Goal: Task Accomplishment & Management: Manage account settings

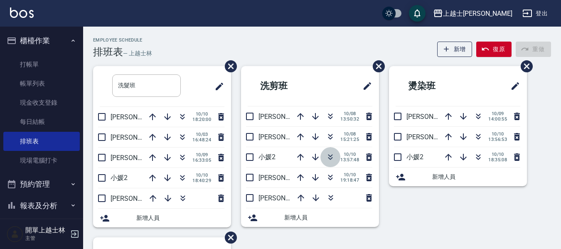
drag, startPoint x: 0, startPoint y: 0, endPoint x: 330, endPoint y: 157, distance: 365.6
click at [330, 157] on icon "button" at bounding box center [330, 155] width 5 height 3
drag, startPoint x: 322, startPoint y: 143, endPoint x: 467, endPoint y: 0, distance: 203.3
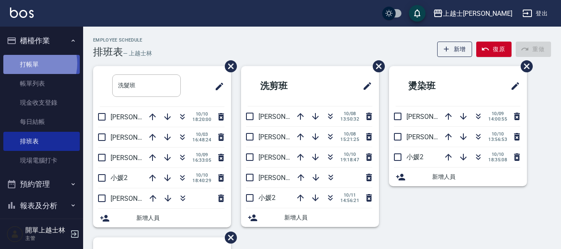
drag, startPoint x: 467, startPoint y: 0, endPoint x: 29, endPoint y: 63, distance: 442.8
click at [29, 63] on link "打帳單" at bounding box center [41, 64] width 76 height 19
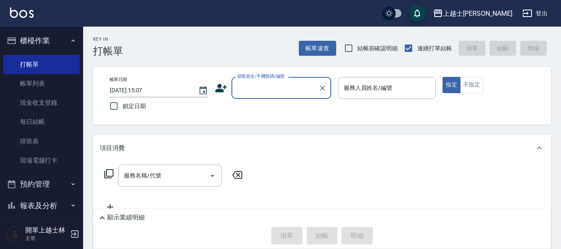
click at [279, 95] on input "顧客姓名/手機號碼/編號" at bounding box center [275, 88] width 80 height 15
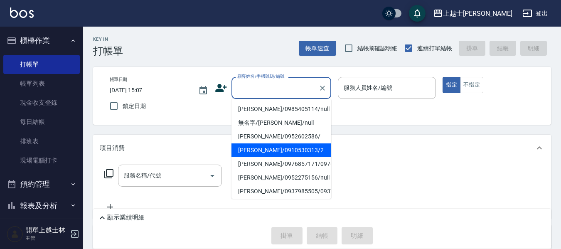
click at [268, 155] on li "舒媛/0910530313/2" at bounding box center [281, 150] width 100 height 14
type input "舒媛/0910530313/2"
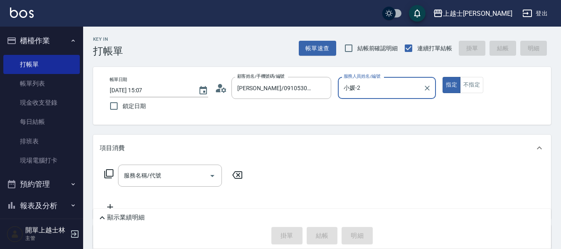
type input "小媛-2"
click at [146, 172] on div "服務名稱/代號 服務名稱/代號" at bounding box center [170, 176] width 104 height 22
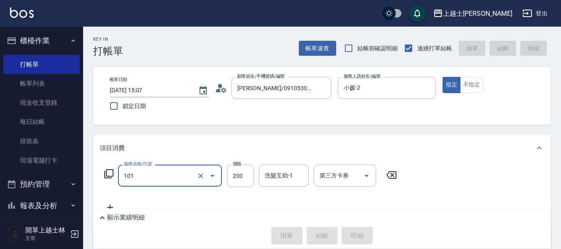
type input "101"
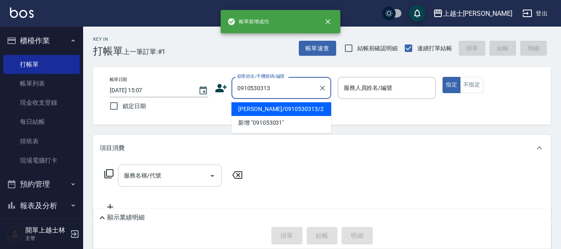
type input "舒媛/0910530313/2"
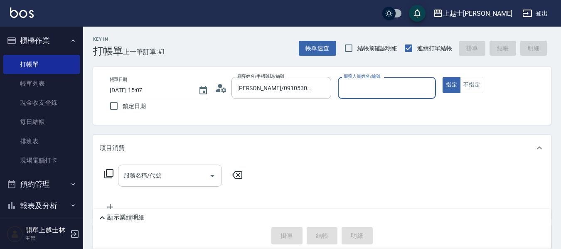
type input "小媛-2"
click at [442, 77] on button "指定" at bounding box center [451, 85] width 18 height 16
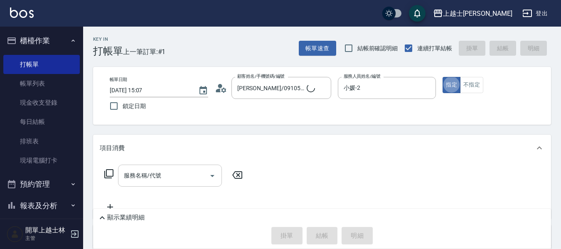
type button "true"
drag, startPoint x: 153, startPoint y: 182, endPoint x: 156, endPoint y: 176, distance: 6.9
click at [156, 176] on div "服務名稱/代號 服務名稱/代號" at bounding box center [170, 176] width 104 height 22
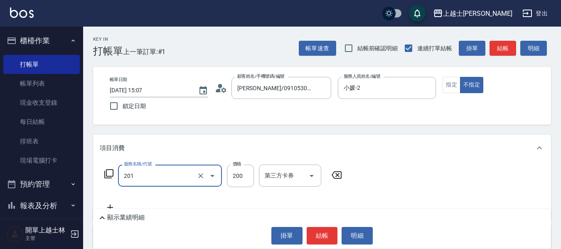
type input "B級單剪(201)"
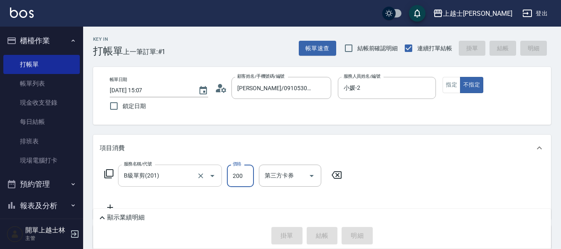
type input "2025/10/11 15:08"
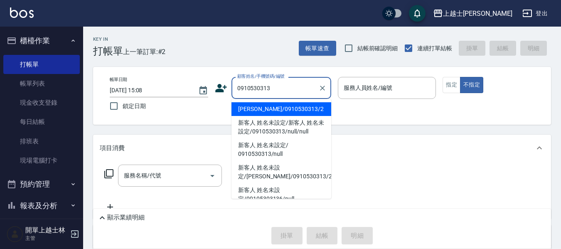
type input "舒媛/0910530313/2"
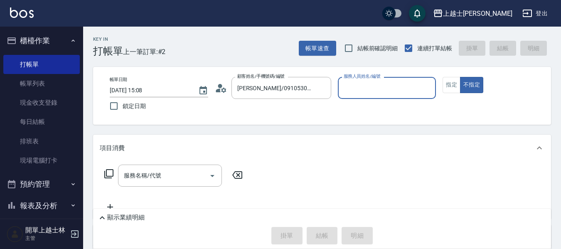
type input "小媛-2"
click at [460, 77] on button "不指定" at bounding box center [471, 85] width 23 height 16
type button "false"
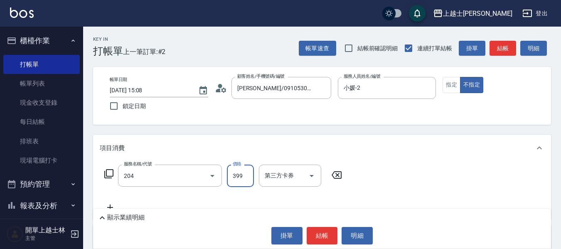
type input "A級洗+剪(204)"
type input "400"
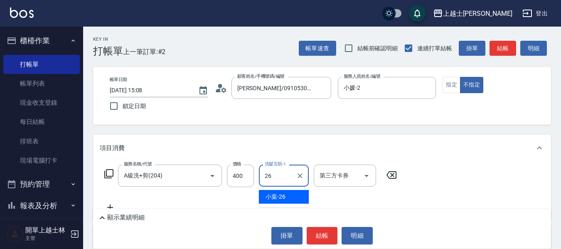
type input "小葉-26"
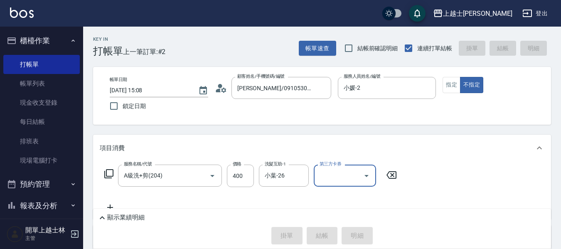
type input "2025/10/11 15:29"
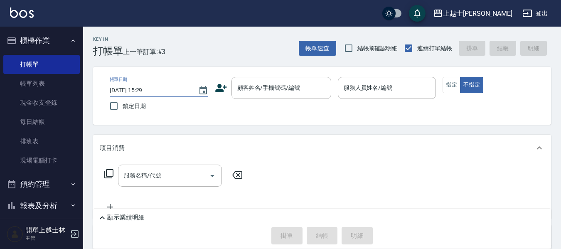
click at [162, 90] on input "2025/10/11 15:29" at bounding box center [150, 91] width 80 height 14
click at [175, 92] on input "2025/10/11 15:29" at bounding box center [150, 91] width 80 height 14
click at [178, 125] on div "帳單日期 2025/10/11 15:29 鎖定日期 顧客姓名/手機號碼/編號 顧客姓名/手機號碼/編號 服務人員姓名/編號 服務人員姓名/編號 指定 不指定" at bounding box center [322, 96] width 458 height 58
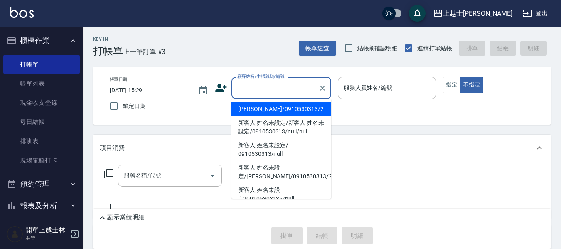
click at [255, 89] on input "顧客姓名/手機號碼/編號" at bounding box center [275, 88] width 80 height 15
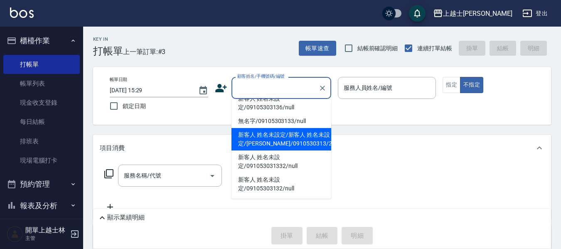
scroll to position [100, 0]
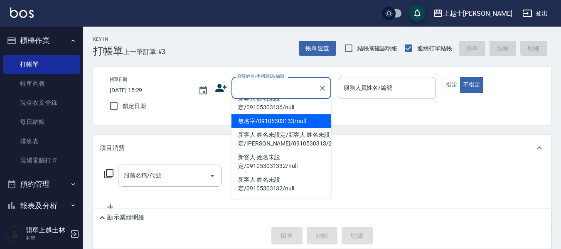
click at [279, 114] on li "無名字/09105303133/null" at bounding box center [281, 121] width 100 height 14
type input "無名字/09105303133/null"
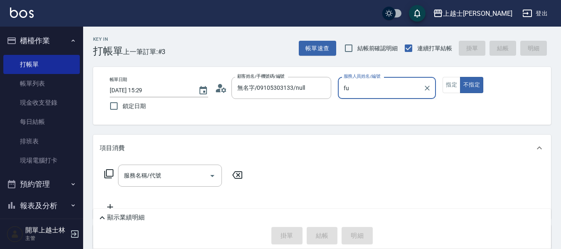
type input "f"
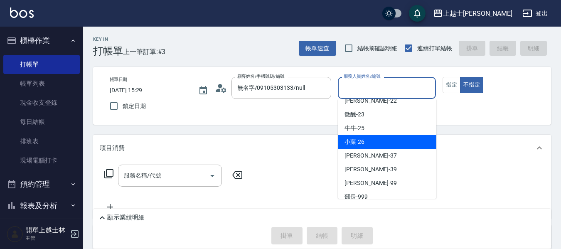
scroll to position [154, 0]
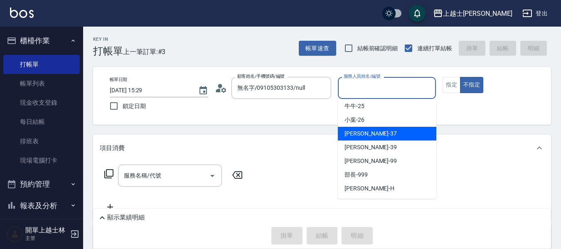
click at [383, 130] on div "千芊芊 -37" at bounding box center [387, 134] width 98 height 14
type input "千芊芊-37"
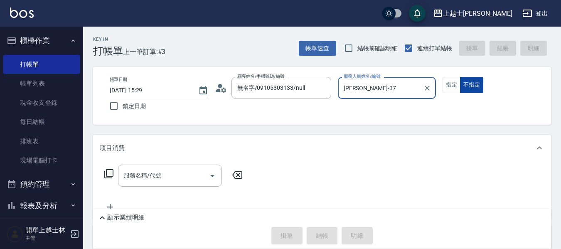
click at [470, 83] on button "不指定" at bounding box center [471, 85] width 23 height 16
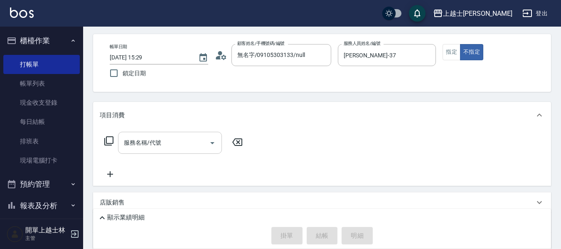
scroll to position [42, 0]
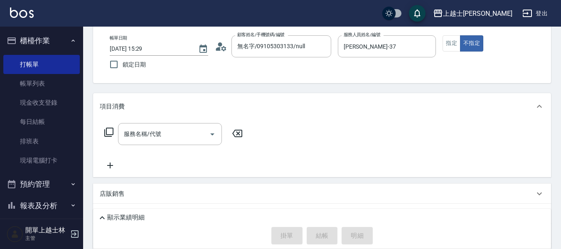
click at [158, 136] on div "服務名稱/代號 服務名稱/代號" at bounding box center [170, 134] width 104 height 22
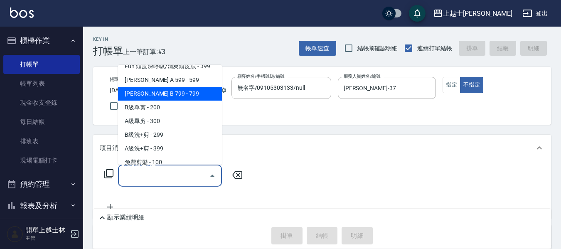
scroll to position [208, 0]
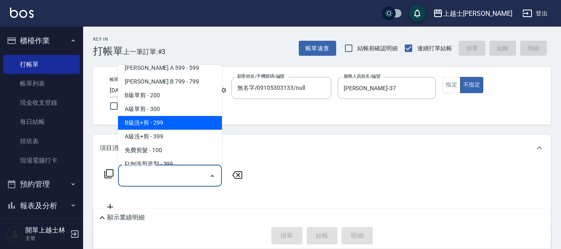
click at [165, 122] on span "B級洗+剪 - 299" at bounding box center [170, 123] width 104 height 14
type input "B級洗+剪(203)"
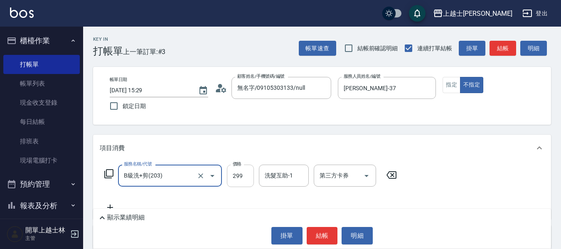
click at [243, 179] on input "299" at bounding box center [240, 176] width 27 height 22
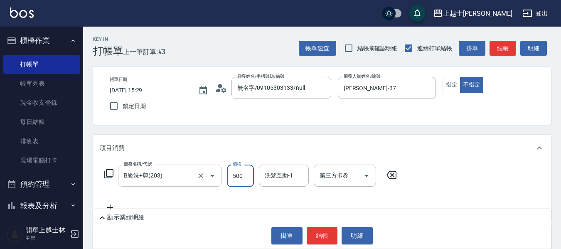
type input "500"
click at [193, 182] on input "B級洗+剪(203)" at bounding box center [158, 175] width 73 height 15
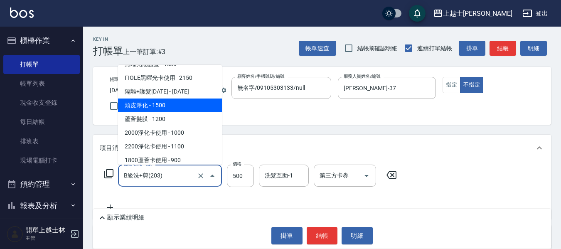
scroll to position [1104, 0]
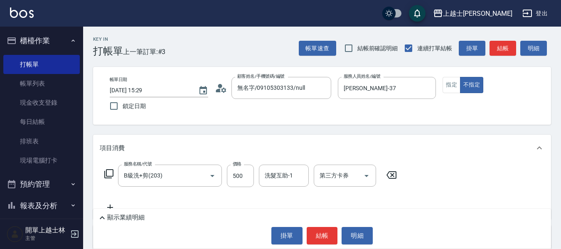
click at [270, 135] on div "項目消費" at bounding box center [322, 148] width 458 height 27
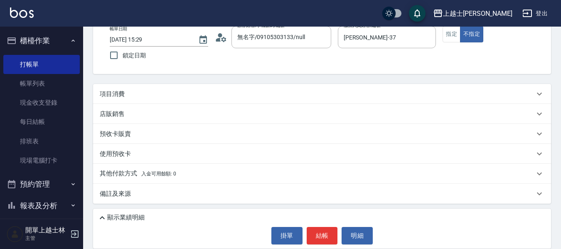
scroll to position [51, 0]
click at [117, 93] on p "項目消費" at bounding box center [112, 93] width 25 height 9
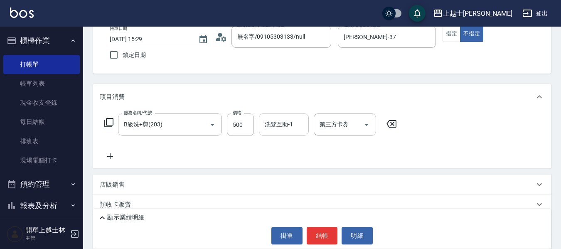
click at [289, 128] on div "洗髮互助-1 洗髮互助-1" at bounding box center [284, 124] width 50 height 22
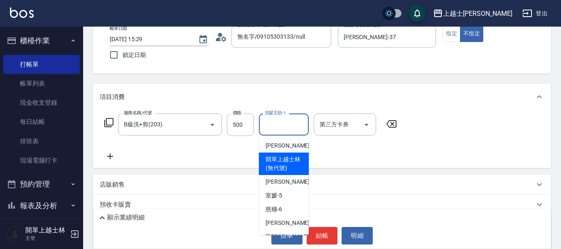
click at [292, 162] on span "開單上越士林 (無代號)" at bounding box center [283, 163] width 37 height 17
type input "開單上越士林(無代號)"
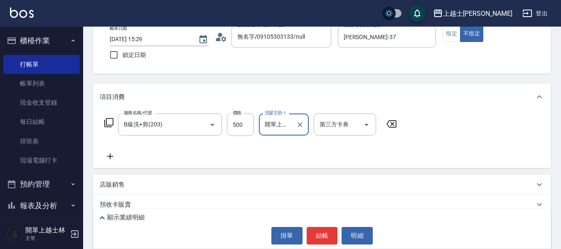
click at [290, 128] on input "開單上越士林(無代號)" at bounding box center [278, 124] width 30 height 15
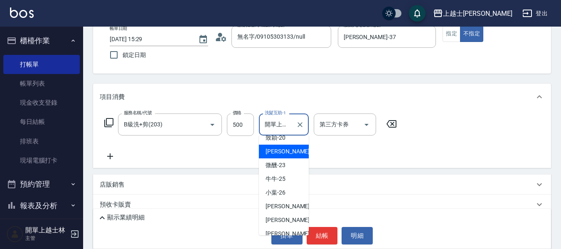
scroll to position [121, 0]
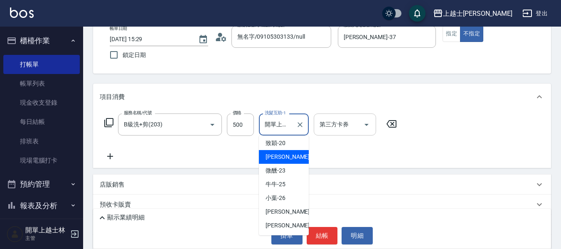
click at [350, 125] on input "第三方卡券" at bounding box center [338, 124] width 42 height 15
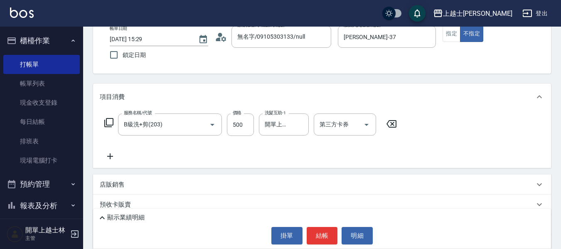
click at [390, 143] on div "服務名稱/代號 B級洗+剪(203) 服務名稱/代號 價格 500 價格 洗髮互助-1 開單上越士林(無代號) 洗髮互助-1 第三方卡券 第三方卡券" at bounding box center [251, 137] width 302 height 48
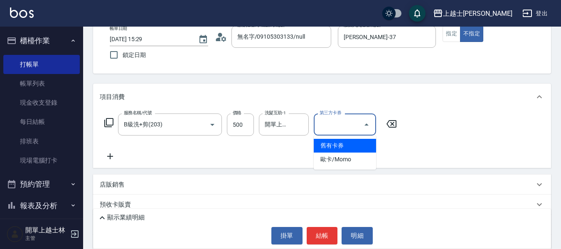
click at [340, 127] on input "第三方卡券" at bounding box center [338, 124] width 42 height 15
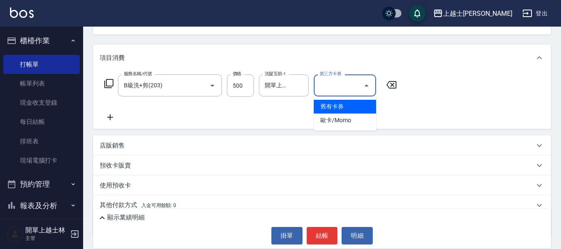
scroll to position [39, 0]
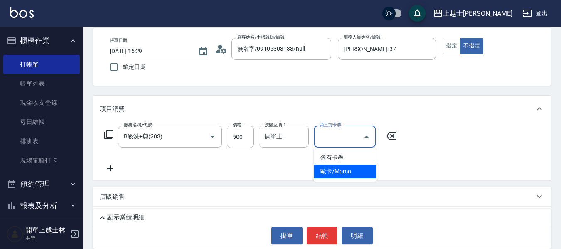
click at [364, 171] on span "歐卡/Momo" at bounding box center [345, 172] width 62 height 14
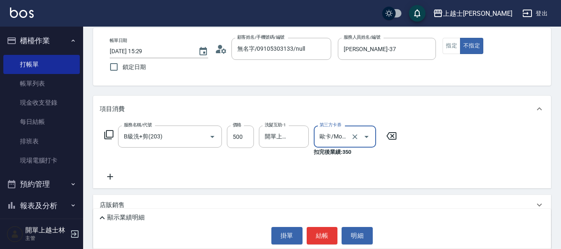
type input "歐卡/Momo"
click at [356, 137] on icon "Clear" at bounding box center [355, 137] width 8 height 8
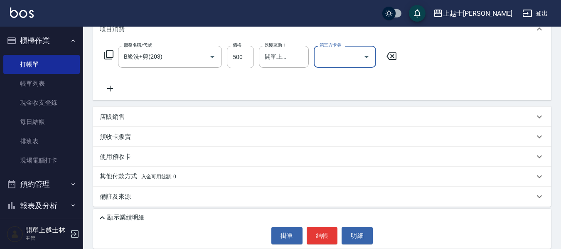
scroll to position [122, 0]
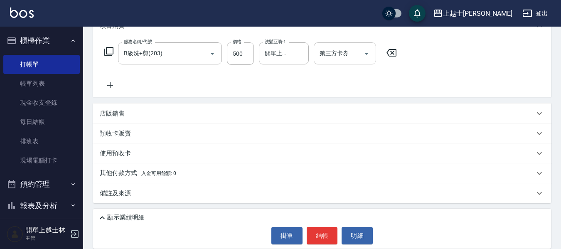
click at [358, 136] on div "預收卡販賣" at bounding box center [317, 133] width 435 height 9
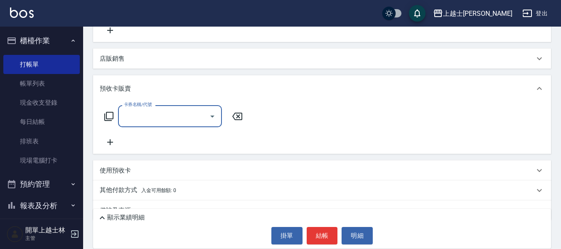
scroll to position [194, 0]
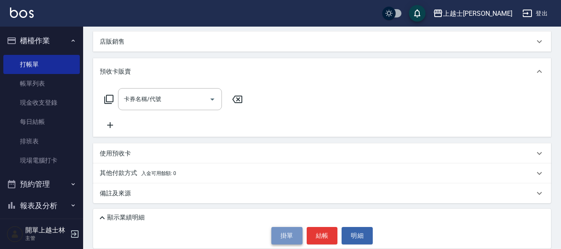
click at [290, 232] on button "掛單" at bounding box center [286, 235] width 31 height 17
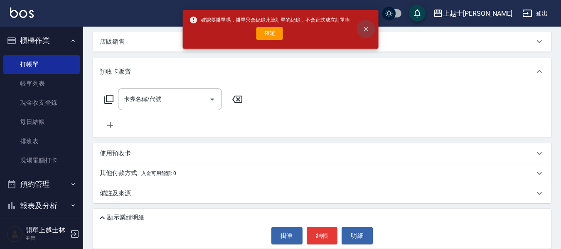
click at [359, 32] on button "close" at bounding box center [365, 29] width 18 height 18
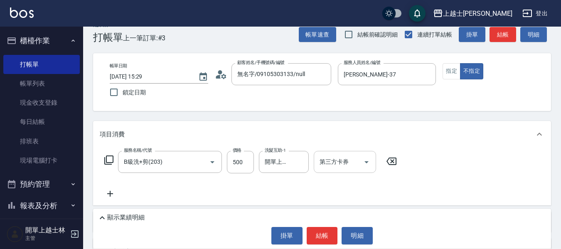
scroll to position [0, 0]
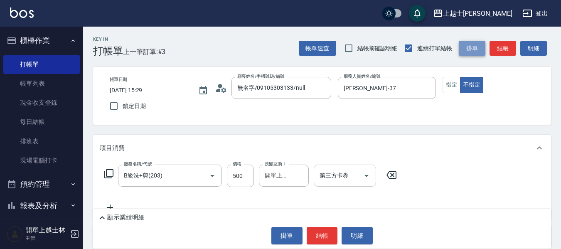
click at [472, 43] on button "掛單" at bounding box center [472, 48] width 27 height 15
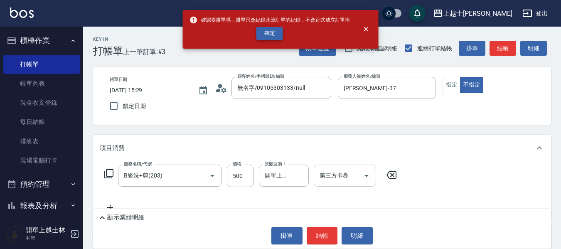
click at [273, 29] on button "確定" at bounding box center [269, 33] width 27 height 13
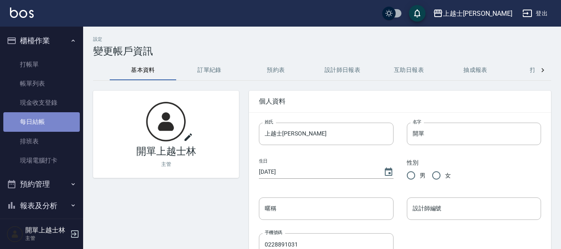
click at [51, 120] on link "每日結帳" at bounding box center [41, 121] width 76 height 19
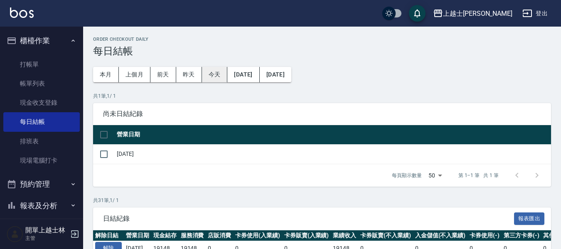
click at [224, 74] on button "今天" at bounding box center [215, 74] width 26 height 15
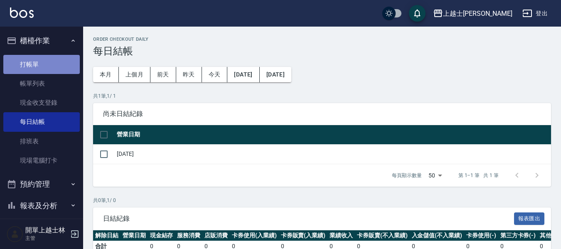
click at [56, 61] on link "打帳單" at bounding box center [41, 64] width 76 height 19
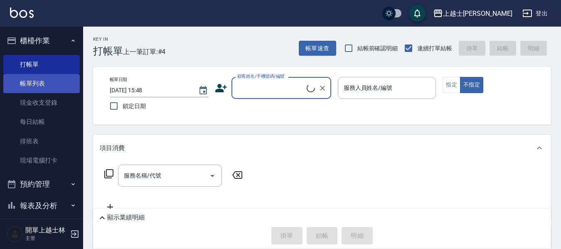
click at [54, 85] on link "帳單列表" at bounding box center [41, 83] width 76 height 19
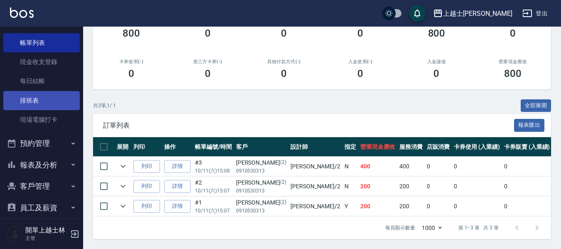
scroll to position [42, 0]
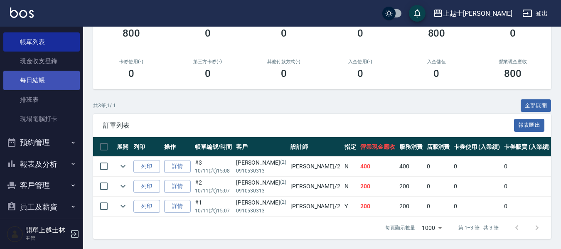
click at [53, 83] on link "每日結帳" at bounding box center [41, 80] width 76 height 19
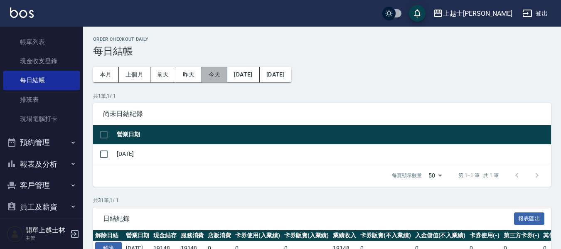
click at [212, 69] on button "今天" at bounding box center [215, 74] width 26 height 15
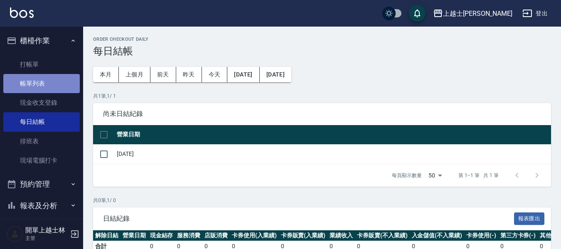
click at [47, 74] on link "帳單列表" at bounding box center [41, 83] width 76 height 19
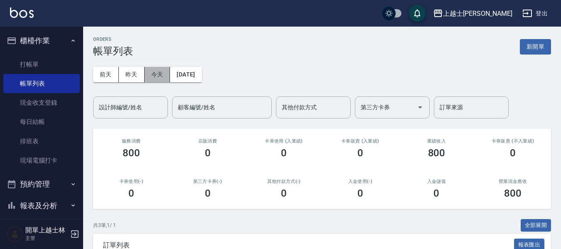
click at [161, 73] on button "今天" at bounding box center [158, 74] width 26 height 15
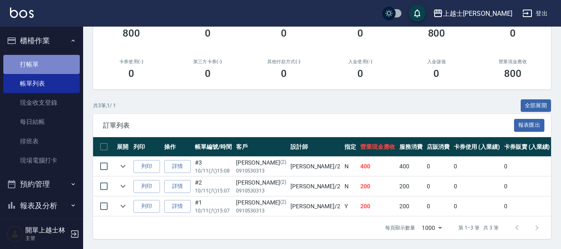
click at [50, 68] on link "打帳單" at bounding box center [41, 64] width 76 height 19
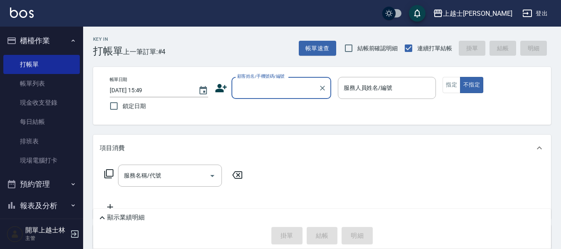
click at [150, 52] on span "上一筆訂單:#4" at bounding box center [144, 52] width 43 height 10
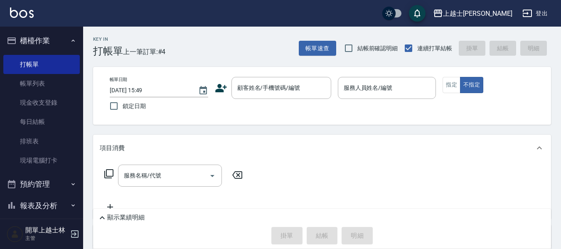
click at [171, 60] on div "Key In 打帳單 上一筆訂單:#4 帳單速查 結帳前確認明細 連續打單結帳 掛單 結帳 明細 帳單日期 2025/10/11 15:49 鎖定日期 顧客姓…" at bounding box center [322, 199] width 478 height 344
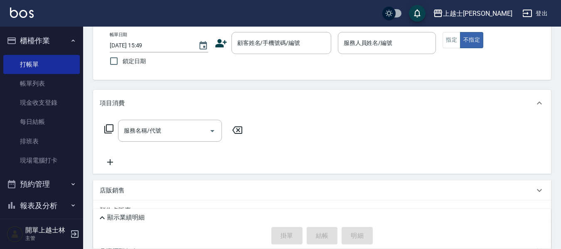
scroll to position [122, 0]
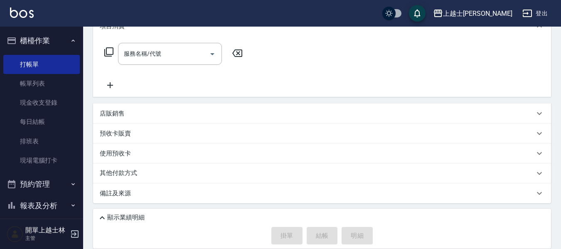
click at [116, 217] on p "顯示業績明細" at bounding box center [125, 217] width 37 height 9
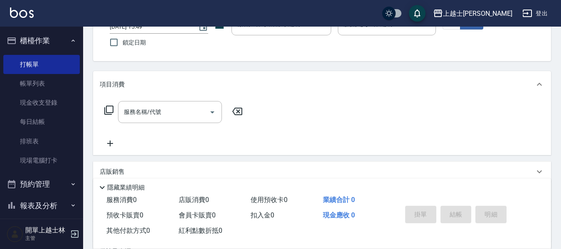
scroll to position [0, 0]
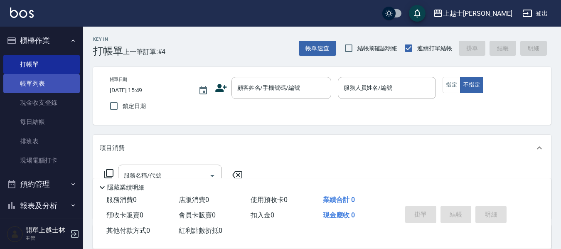
click at [17, 82] on link "帳單列表" at bounding box center [41, 83] width 76 height 19
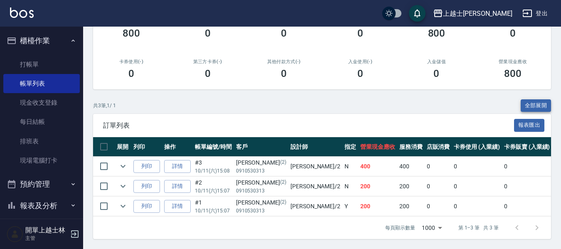
click at [534, 99] on button "全部展開" at bounding box center [536, 105] width 31 height 13
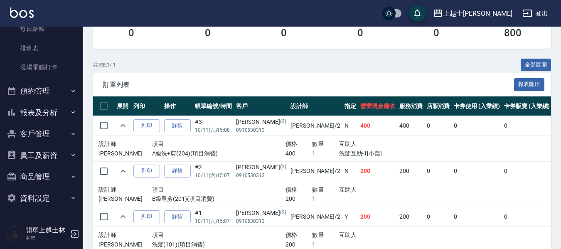
scroll to position [203, 0]
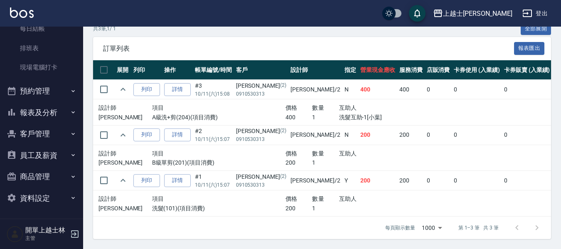
click at [70, 155] on icon "button" at bounding box center [73, 155] width 7 height 7
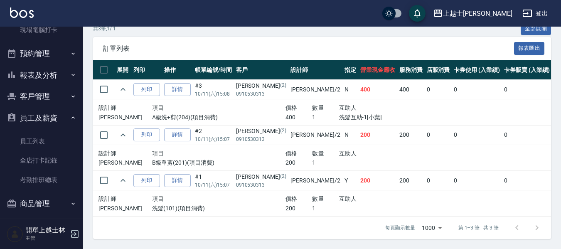
scroll to position [116, 0]
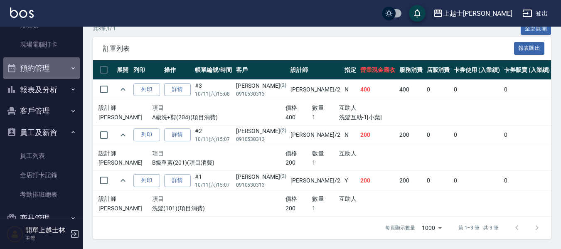
click at [54, 66] on button "預約管理" at bounding box center [41, 68] width 76 height 22
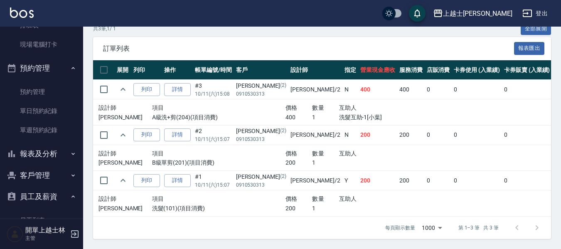
click at [61, 150] on button "報表及分析" at bounding box center [41, 154] width 76 height 22
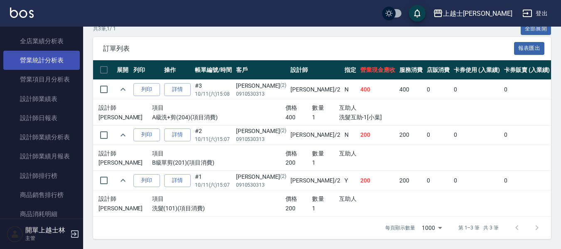
scroll to position [407, 0]
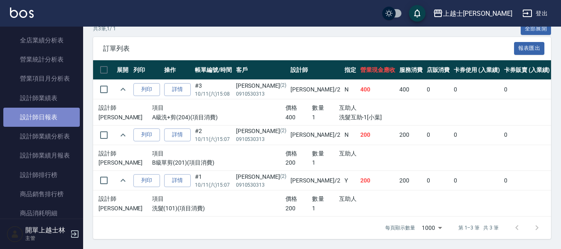
click at [67, 111] on link "設計師日報表" at bounding box center [41, 117] width 76 height 19
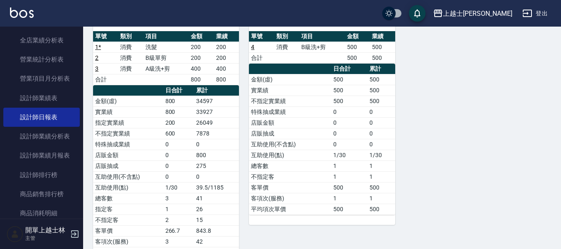
scroll to position [42, 0]
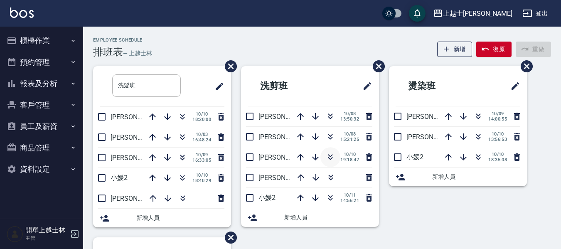
click at [329, 157] on icon "button" at bounding box center [330, 157] width 10 height 10
click at [330, 156] on icon "button" at bounding box center [330, 155] width 5 height 3
